Goal: Task Accomplishment & Management: Manage account settings

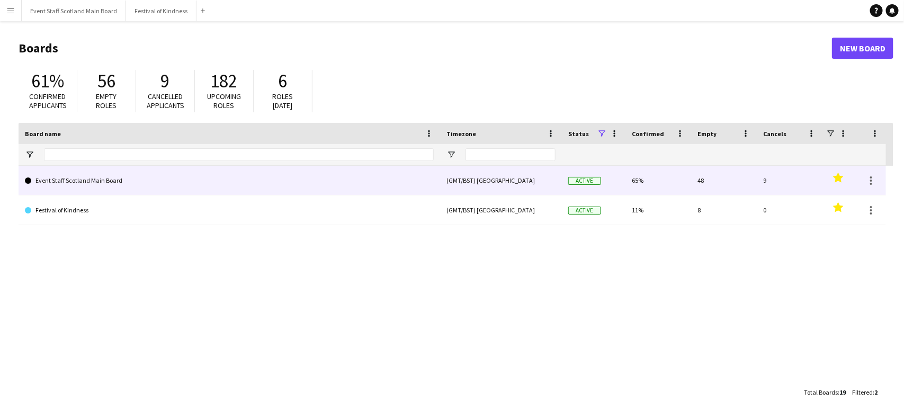
click at [338, 179] on link "Event Staff Scotland Main Board" at bounding box center [229, 181] width 409 height 30
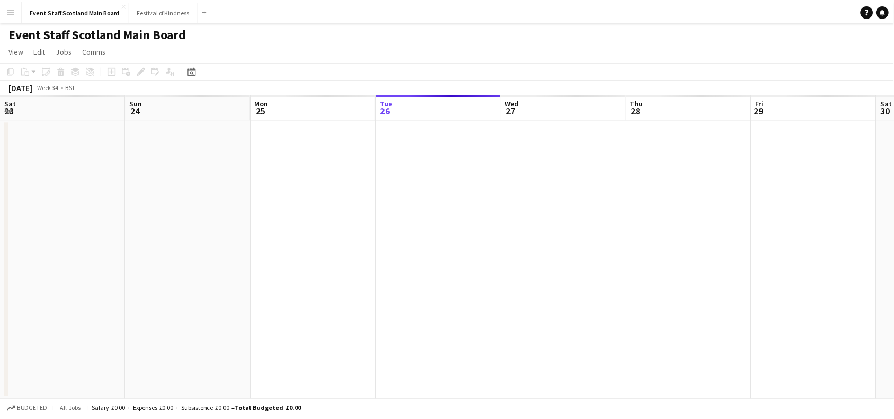
scroll to position [0, 253]
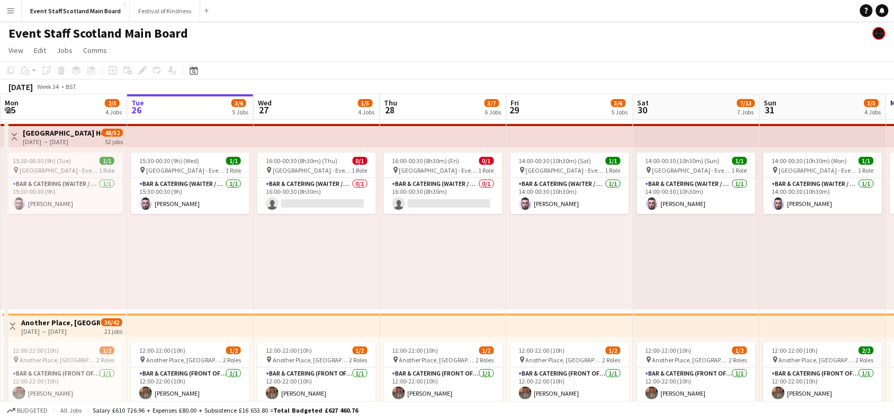
click at [15, 133] on app-icon "Toggle View" at bounding box center [14, 136] width 7 height 7
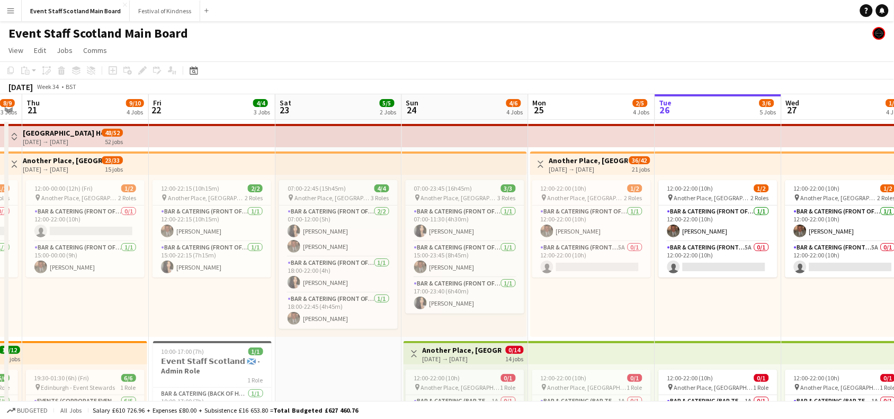
drag, startPoint x: 64, startPoint y: 311, endPoint x: 597, endPoint y: 290, distance: 533.4
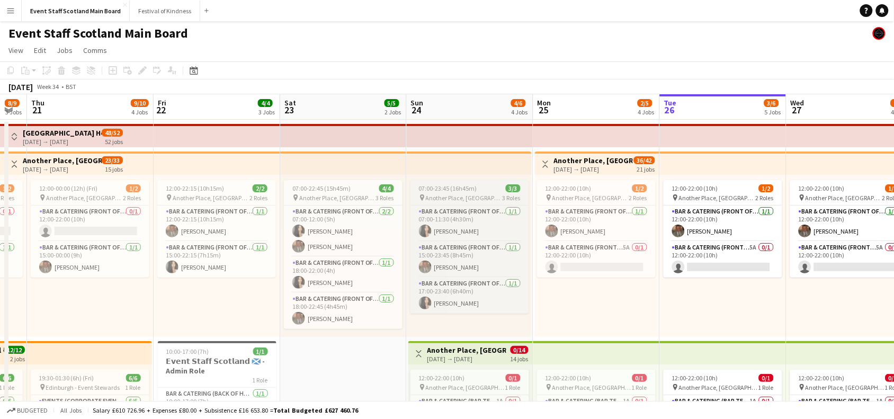
click at [465, 191] on span "07:00-23:45 (16h45m)" at bounding box center [448, 188] width 58 height 8
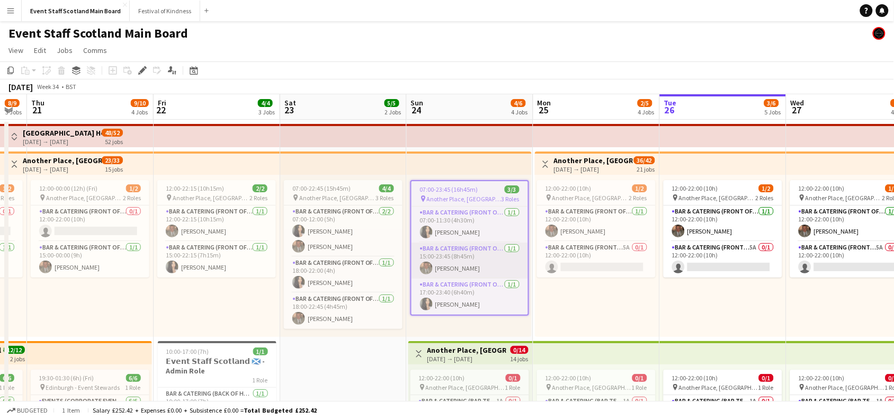
click at [485, 263] on app-card-role "Bar & Catering (Front of House) [DATE] 15:00-23:45 (8h45m) [PERSON_NAME]" at bounding box center [470, 261] width 117 height 36
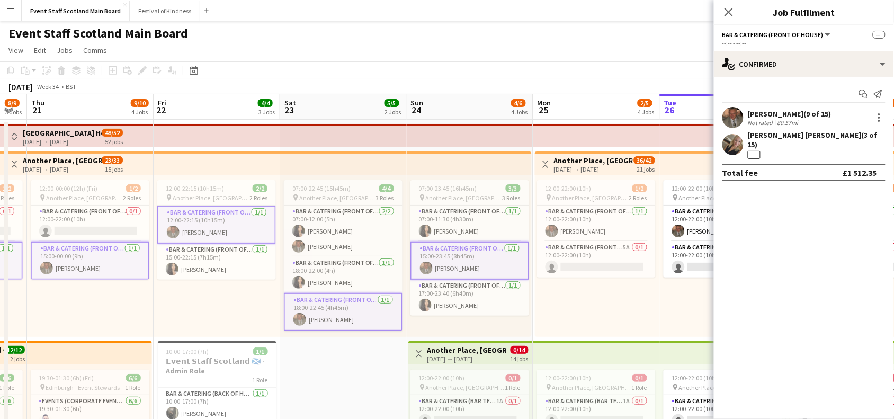
click at [485, 263] on app-card-role "Bar & Catering (Front of House) [DATE] 15:00-23:45 (8h45m) [PERSON_NAME]" at bounding box center [470, 261] width 119 height 38
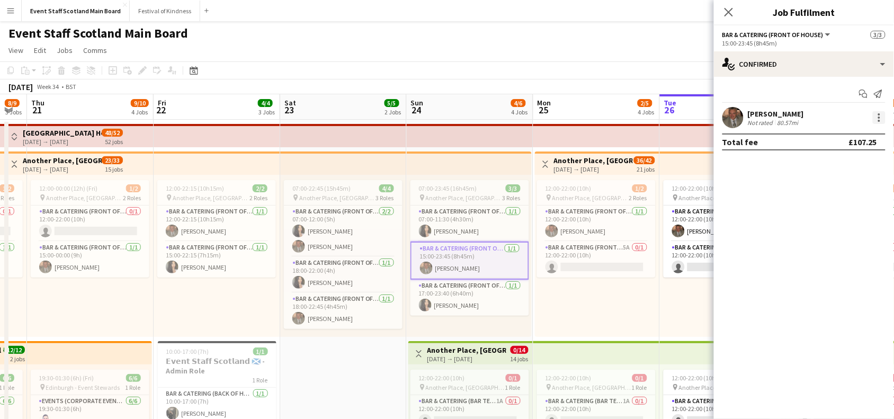
click at [876, 118] on div at bounding box center [879, 117] width 13 height 13
click at [831, 138] on span "Edit fee" at bounding box center [826, 136] width 29 height 9
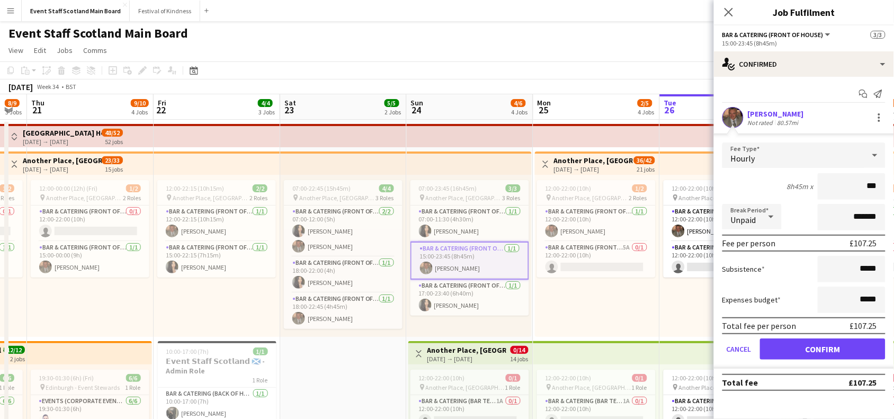
type input "***"
click at [878, 267] on input "*****" at bounding box center [852, 269] width 68 height 26
type input "**"
type input "******"
click at [863, 348] on button "Confirm" at bounding box center [823, 349] width 126 height 21
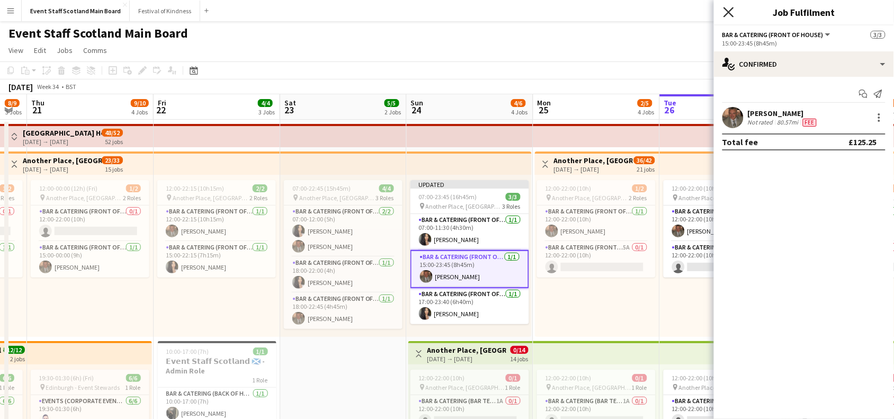
click at [729, 8] on icon "Close pop-in" at bounding box center [729, 12] width 10 height 10
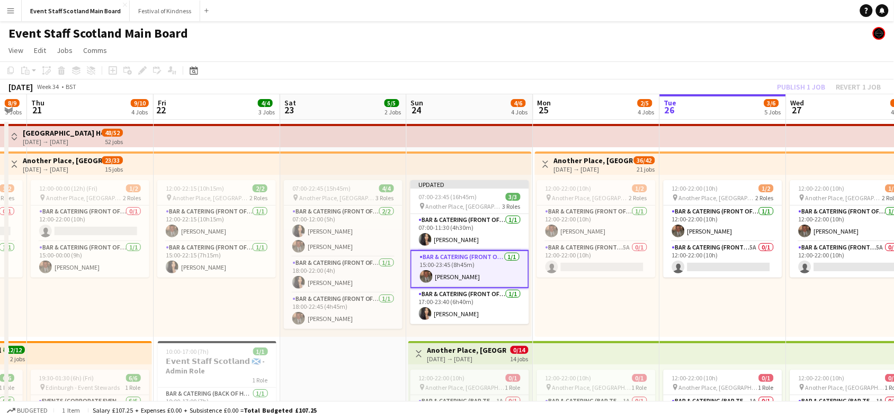
click at [812, 84] on div "Publish 1 job Revert 1 job" at bounding box center [829, 87] width 129 height 14
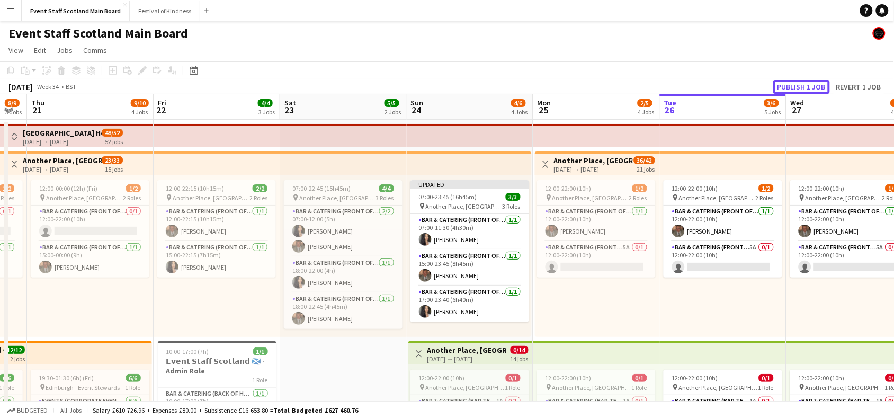
click at [812, 84] on button "Publish 1 job" at bounding box center [802, 87] width 57 height 14
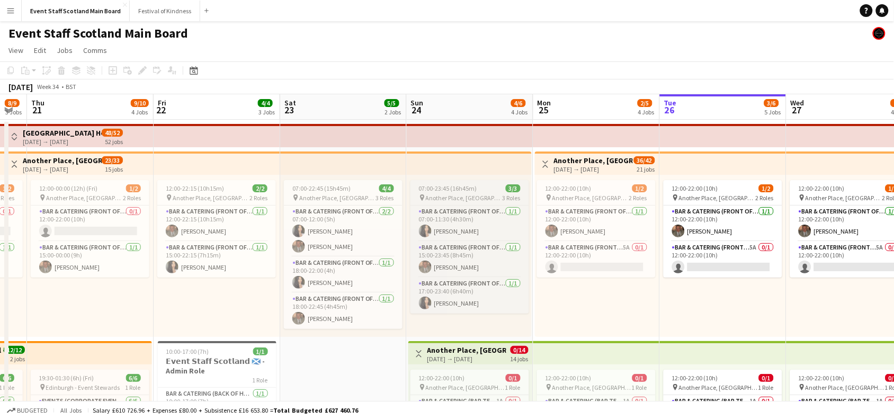
click at [463, 194] on span "Another Place, [GEOGRAPHIC_DATA] & Links" at bounding box center [464, 198] width 77 height 8
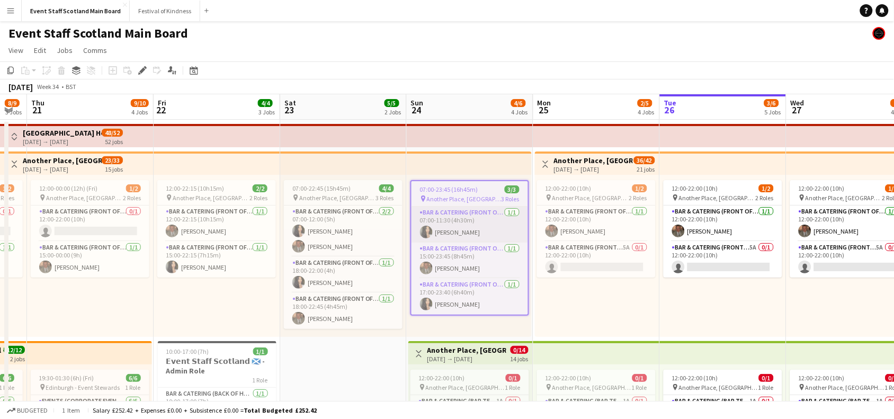
click at [465, 218] on app-card-role "Bar & Catering (Front of House) [DATE] 07:00-11:30 (4h30m) [PERSON_NAME]" at bounding box center [470, 225] width 117 height 36
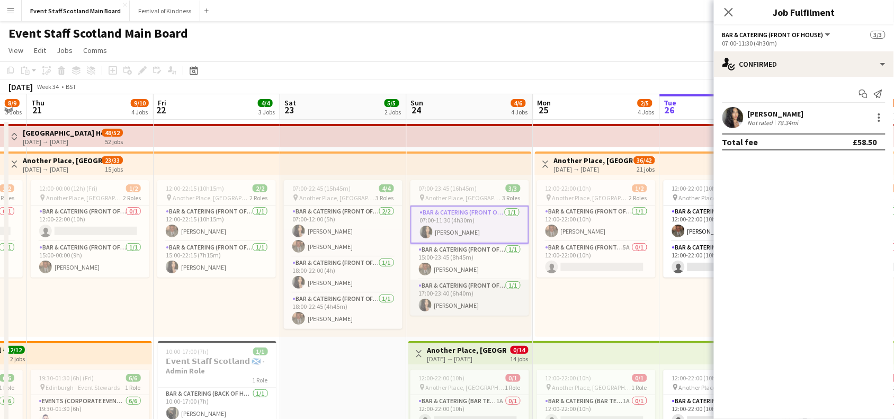
click at [462, 301] on app-card-role "Bar & Catering (Front of House) [DATE] 17:00-23:40 (6h40m) [PERSON_NAME]" at bounding box center [470, 298] width 119 height 36
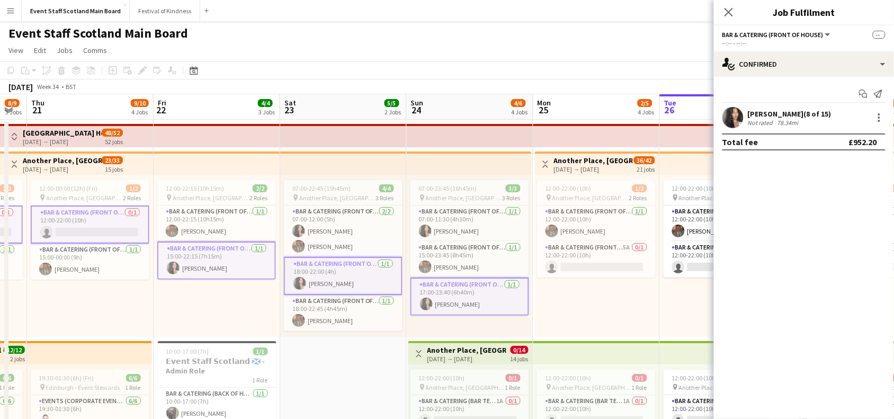
click at [462, 301] on app-card-role "Bar & Catering (Front of House) [DATE] 17:00-23:40 (6h40m) [PERSON_NAME]" at bounding box center [470, 297] width 119 height 38
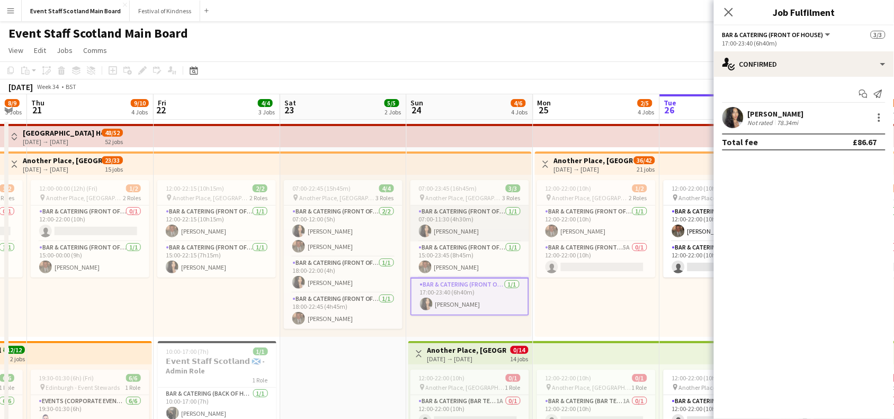
click at [492, 228] on app-card-role "Bar & Catering (Front of House) [DATE] 07:00-11:30 (4h30m) [PERSON_NAME]" at bounding box center [470, 224] width 119 height 36
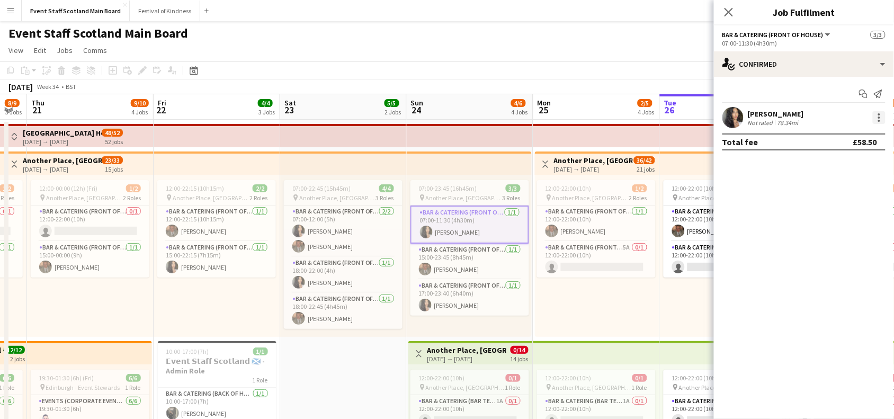
click at [883, 117] on div at bounding box center [879, 117] width 13 height 13
click at [843, 139] on span "Edit fee" at bounding box center [845, 137] width 66 height 10
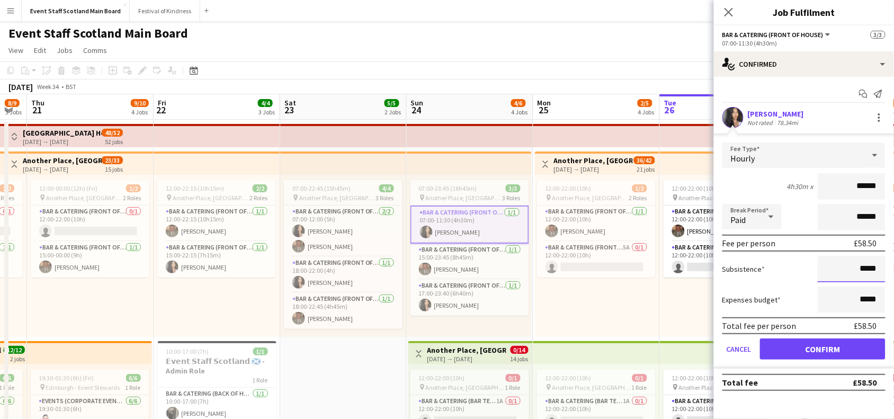
drag, startPoint x: 864, startPoint y: 270, endPoint x: 904, endPoint y: 271, distance: 40.3
type input "*****"
click at [828, 351] on button "Confirm" at bounding box center [823, 349] width 126 height 21
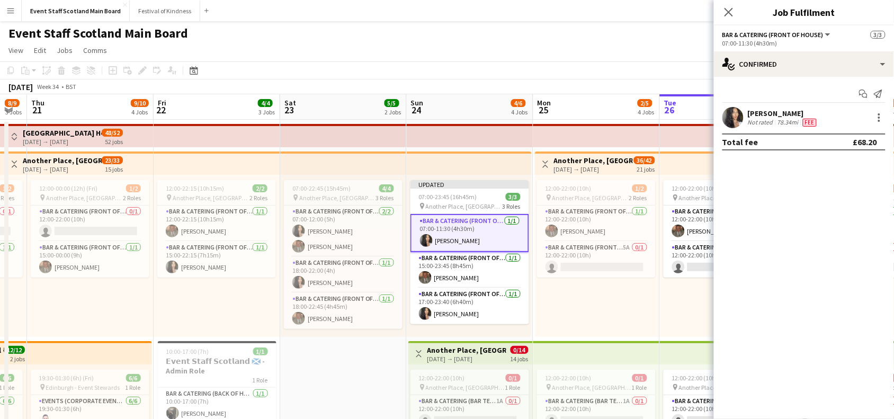
click at [722, 13] on div "Close pop-in" at bounding box center [729, 12] width 30 height 24
click at [726, 13] on icon "Close pop-in" at bounding box center [729, 12] width 10 height 10
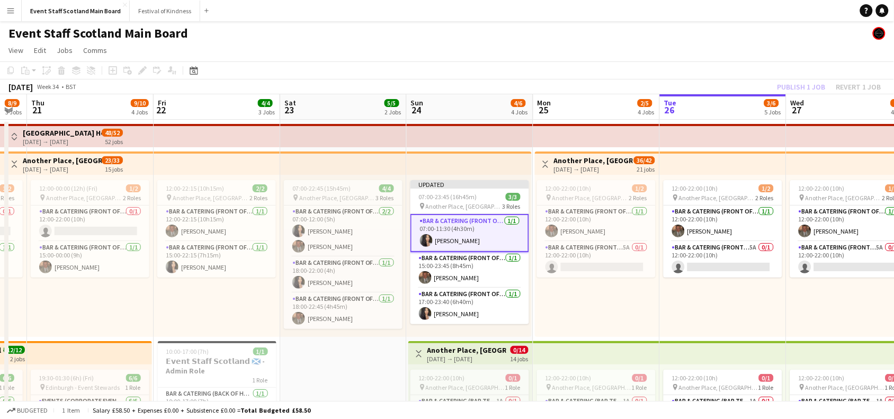
click at [799, 86] on div "Publish 1 job Revert 1 job" at bounding box center [829, 87] width 129 height 14
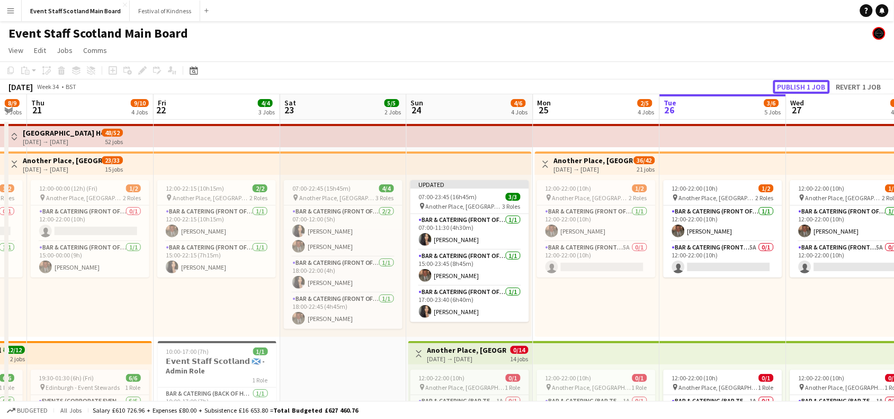
click at [799, 86] on button "Publish 1 job" at bounding box center [802, 87] width 57 height 14
